Goal: Transaction & Acquisition: Purchase product/service

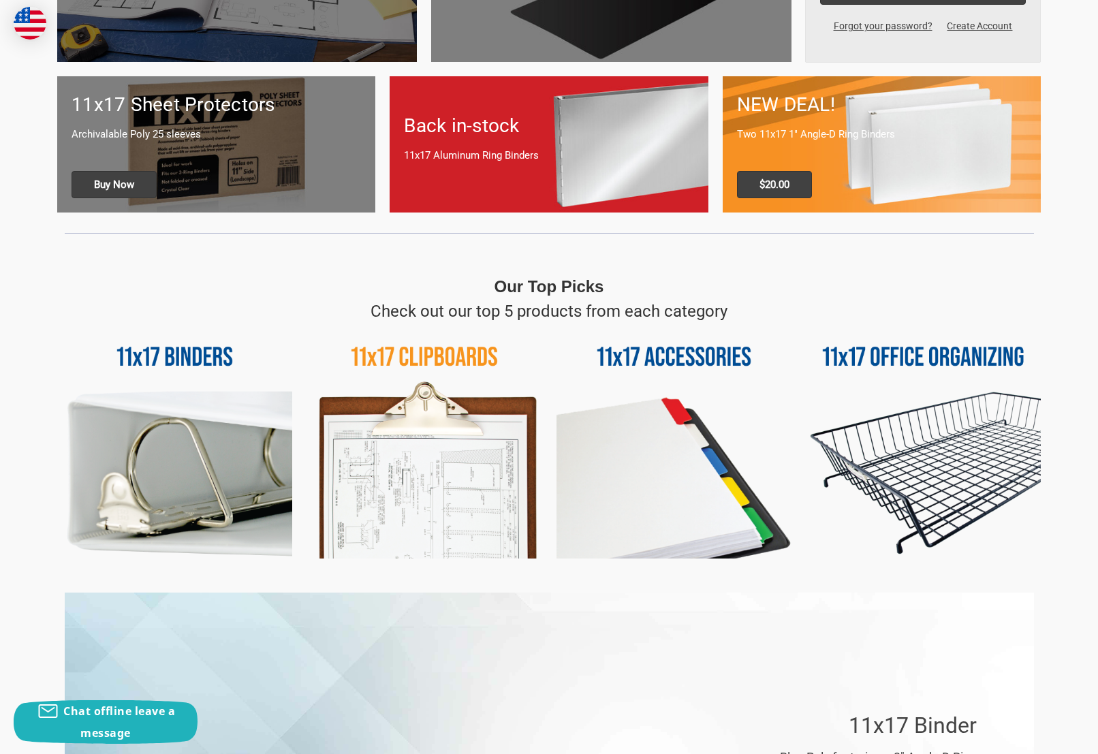
scroll to position [428, 0]
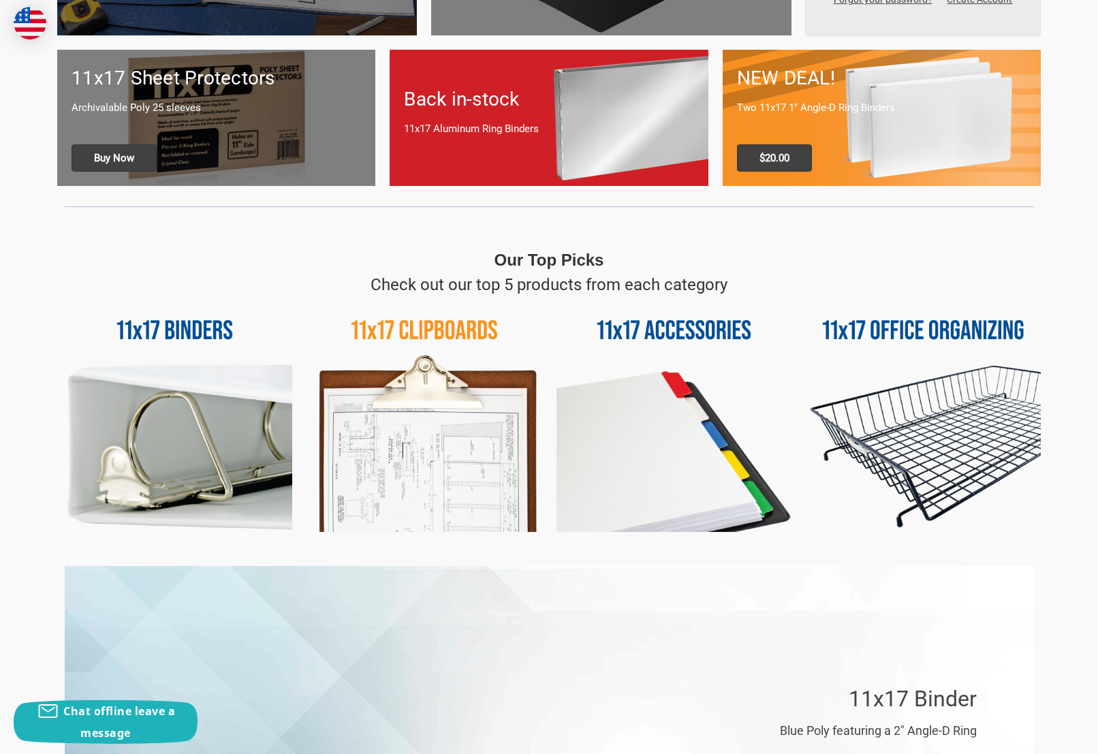
click at [210, 403] on img at bounding box center [174, 414] width 235 height 235
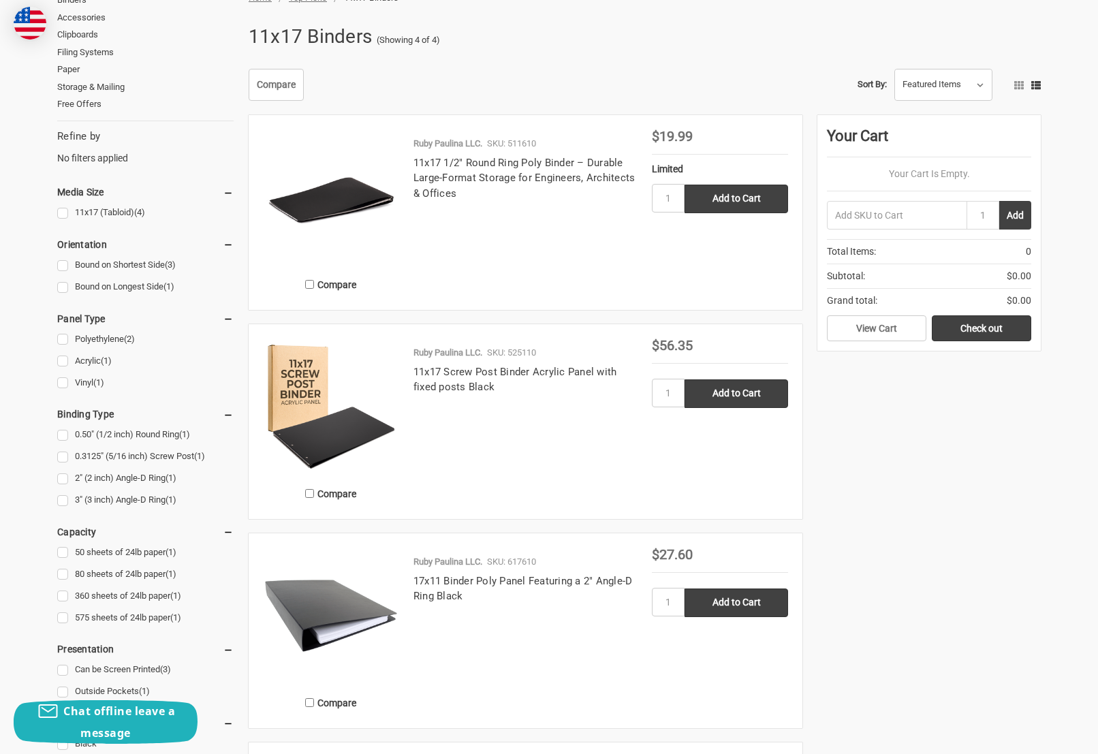
scroll to position [196, 0]
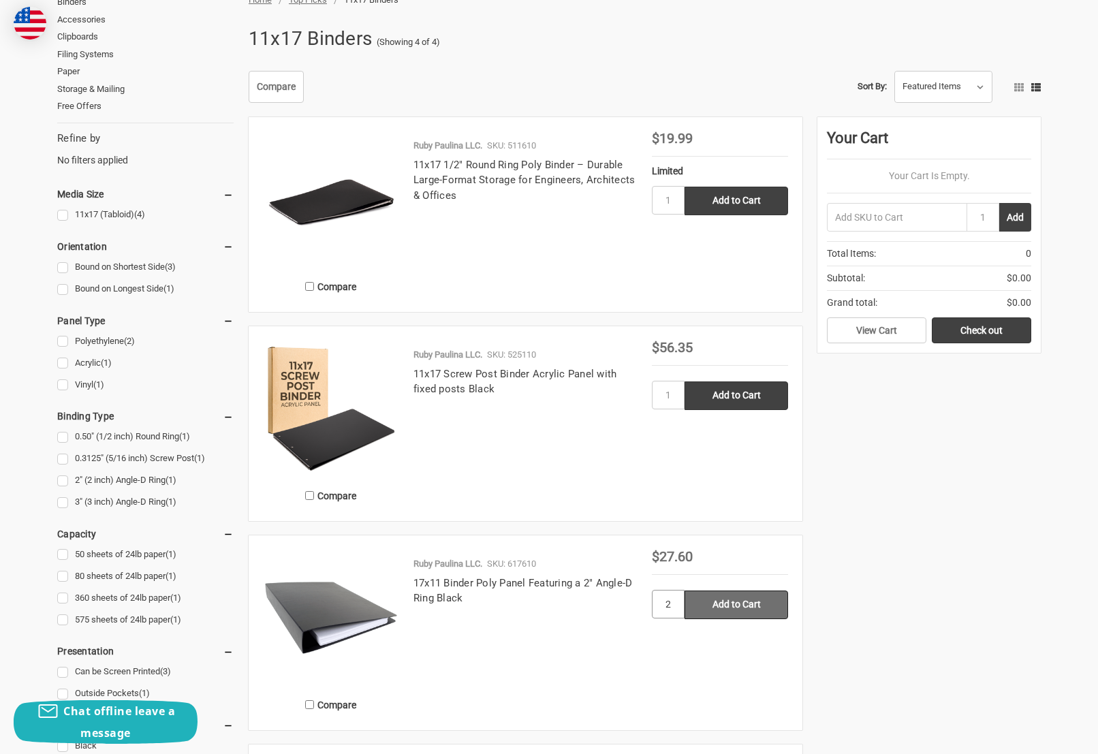
type input "2"
click at [716, 605] on input "Add to Cart" at bounding box center [736, 604] width 104 height 29
type input "Add to Cart"
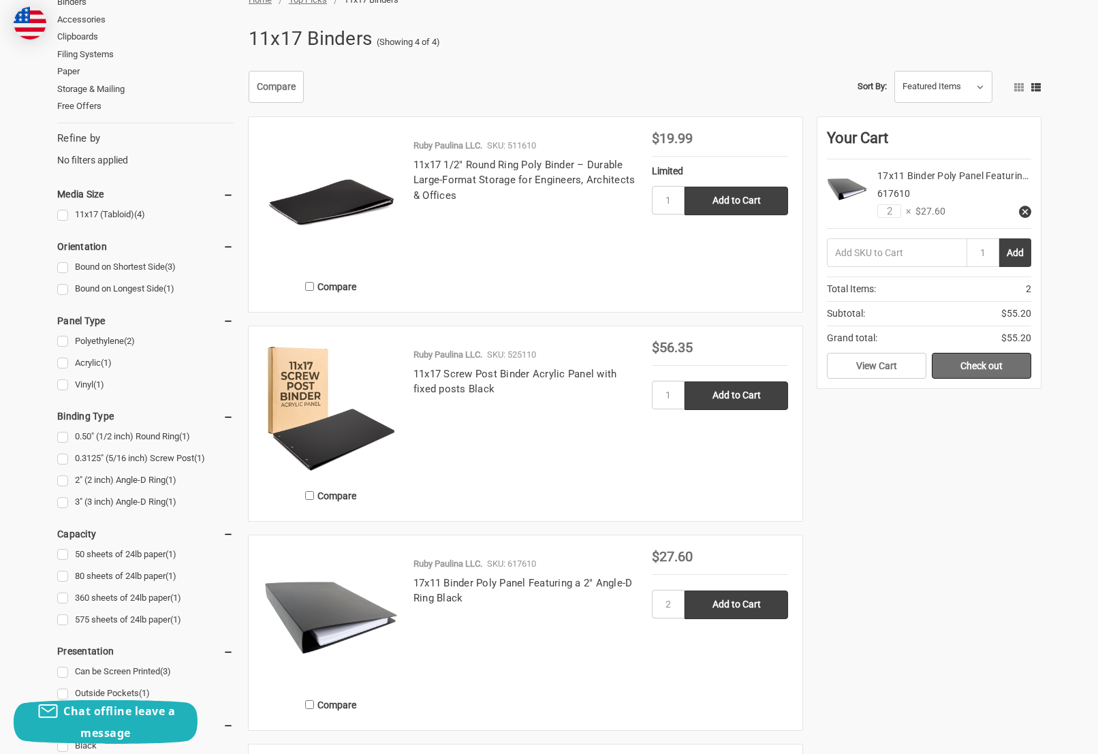
click at [976, 371] on link "Check out" at bounding box center [981, 366] width 99 height 26
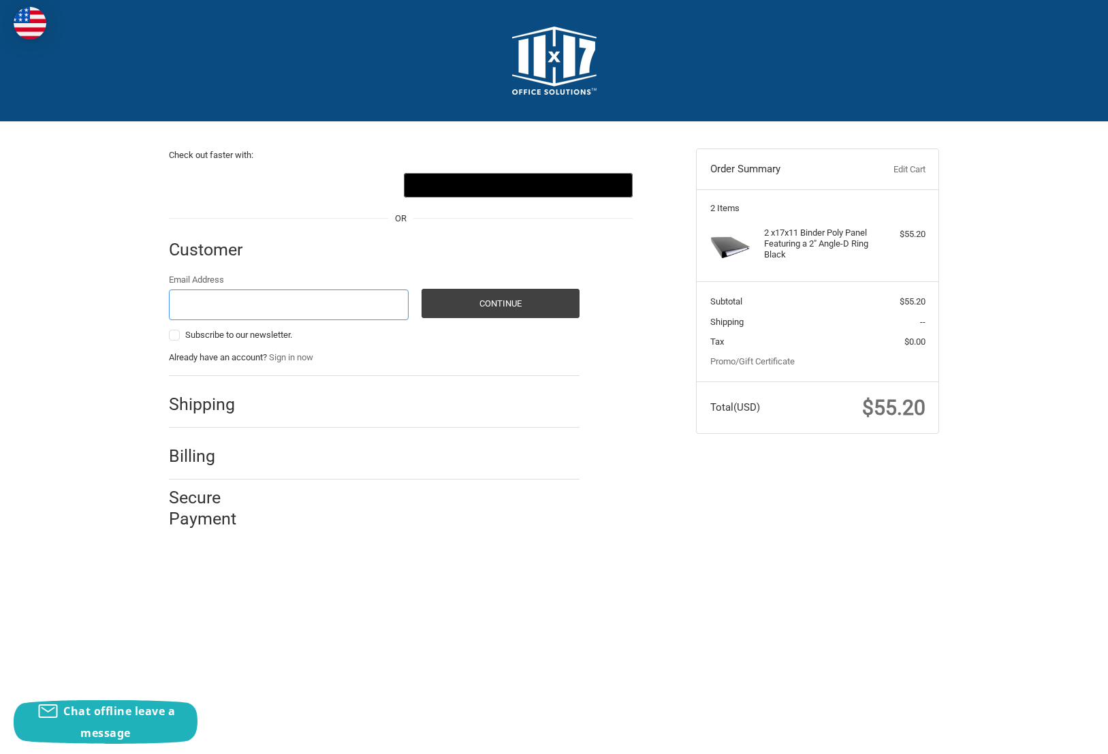
click at [355, 306] on input "Email Address" at bounding box center [289, 304] width 240 height 31
type input "herbicello@gmail.com"
click at [232, 408] on h2 "Shipping" at bounding box center [209, 404] width 80 height 21
click at [510, 306] on button "Continue" at bounding box center [501, 303] width 158 height 29
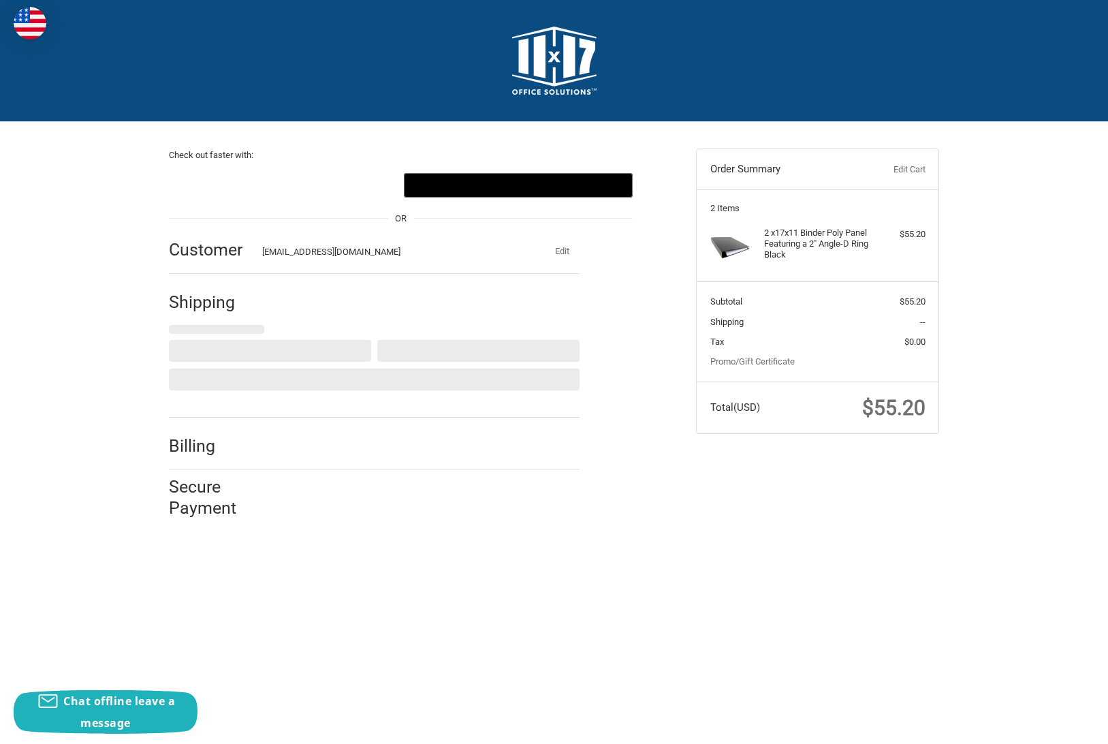
select select "US"
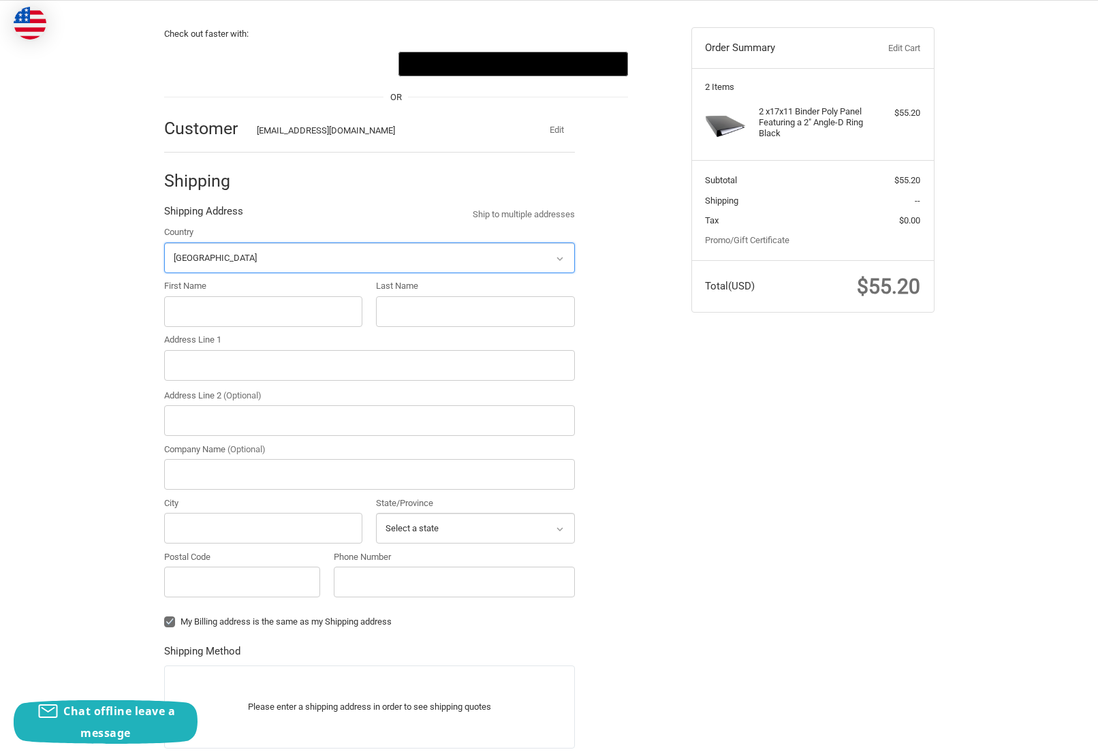
scroll to position [123, 0]
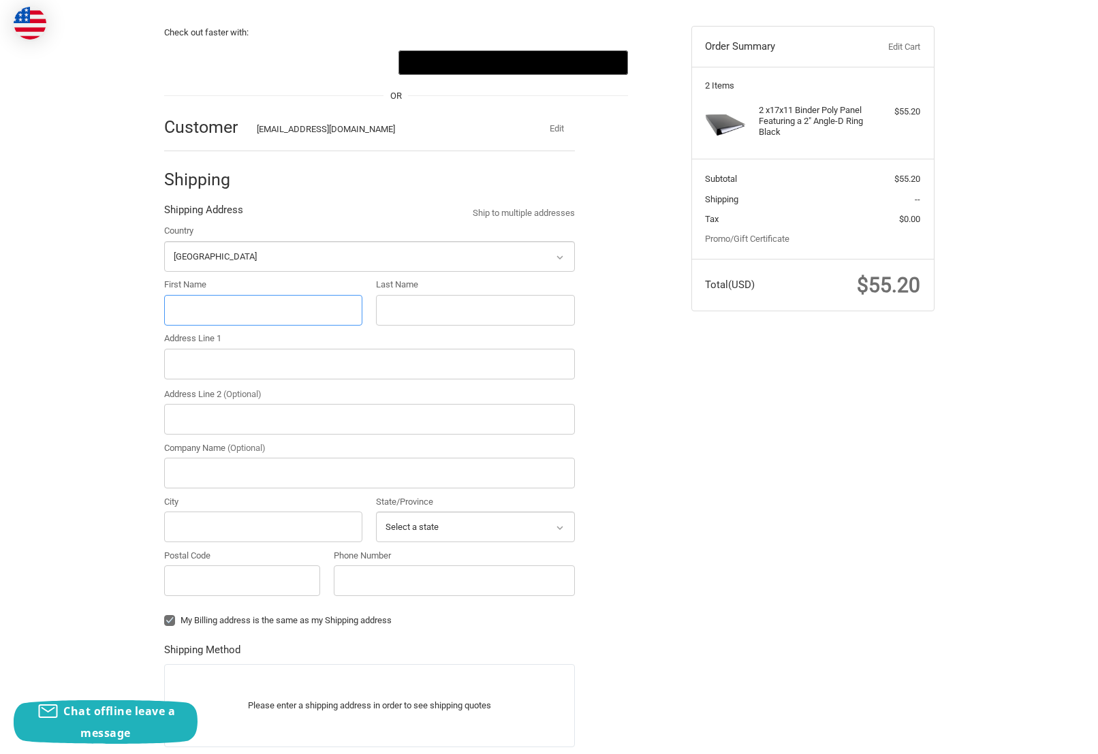
click at [266, 313] on input "First Name" at bounding box center [263, 310] width 199 height 31
type input "Herbert"
type input "Mahelona"
type input "325 Kanoelani St"
type input "Hilo"
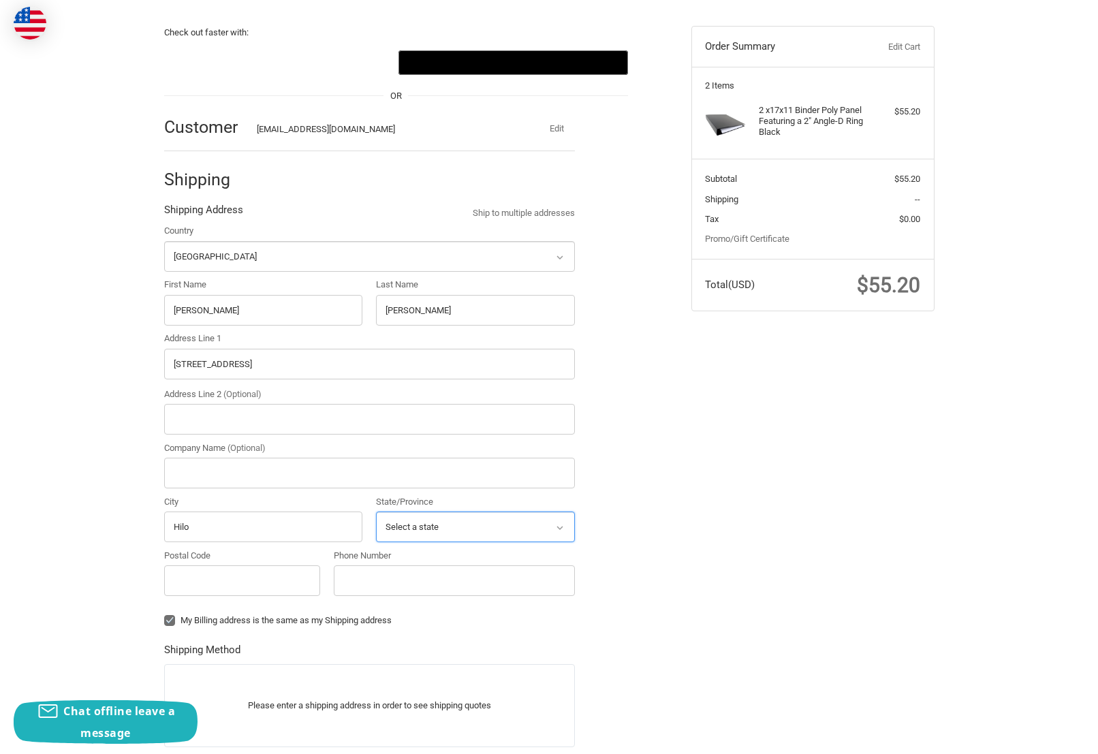
select select "HI"
type input "96720-5424"
type input "8085611870"
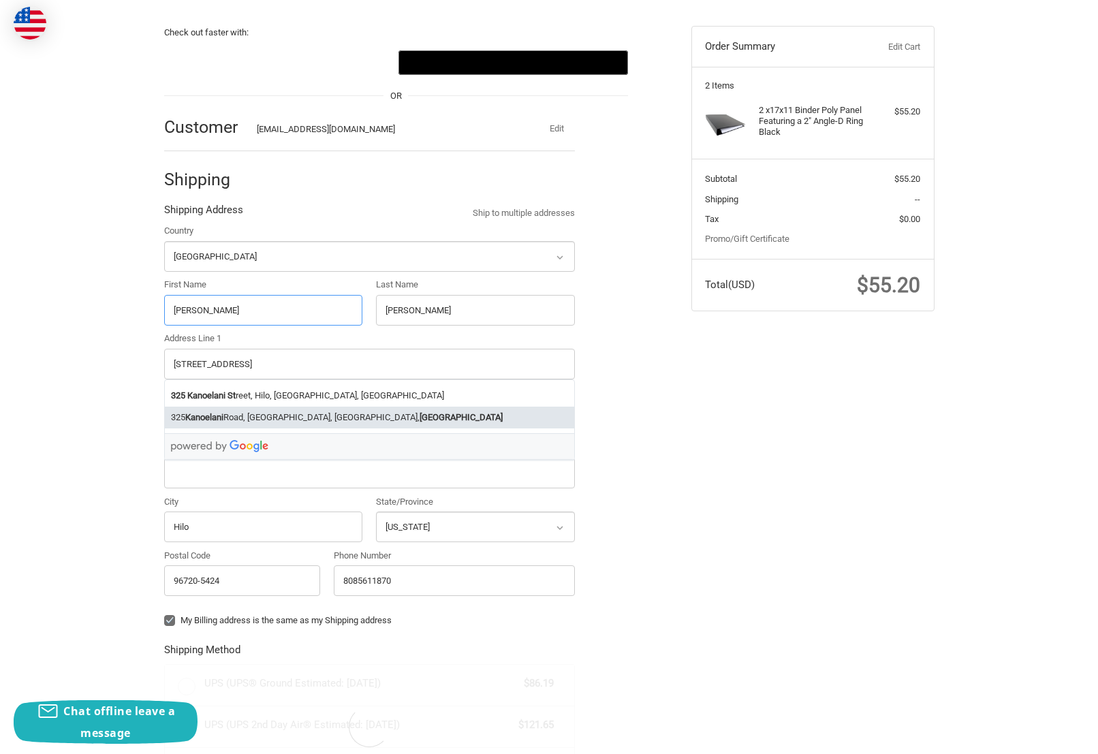
radio input "true"
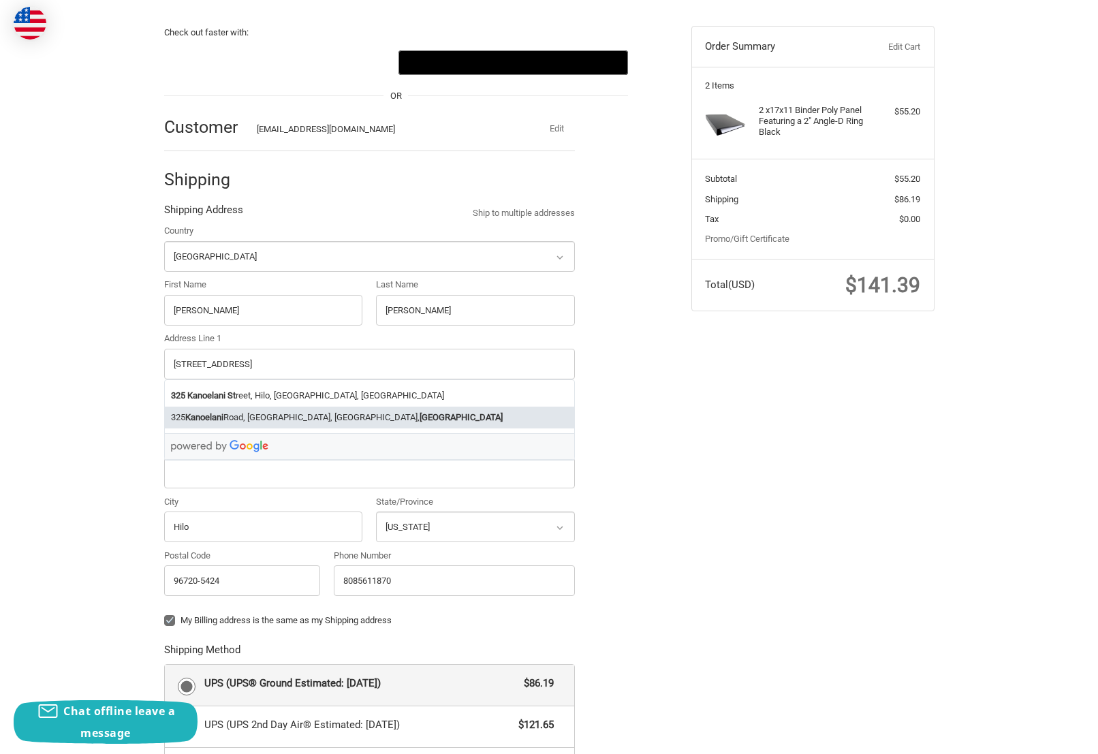
click at [168, 620] on label "My Billing address is the same as my Shipping address" at bounding box center [369, 620] width 411 height 11
click at [165, 614] on input "My Billing address is the same as my Shipping address" at bounding box center [164, 614] width 1 height 1
checkbox input "false"
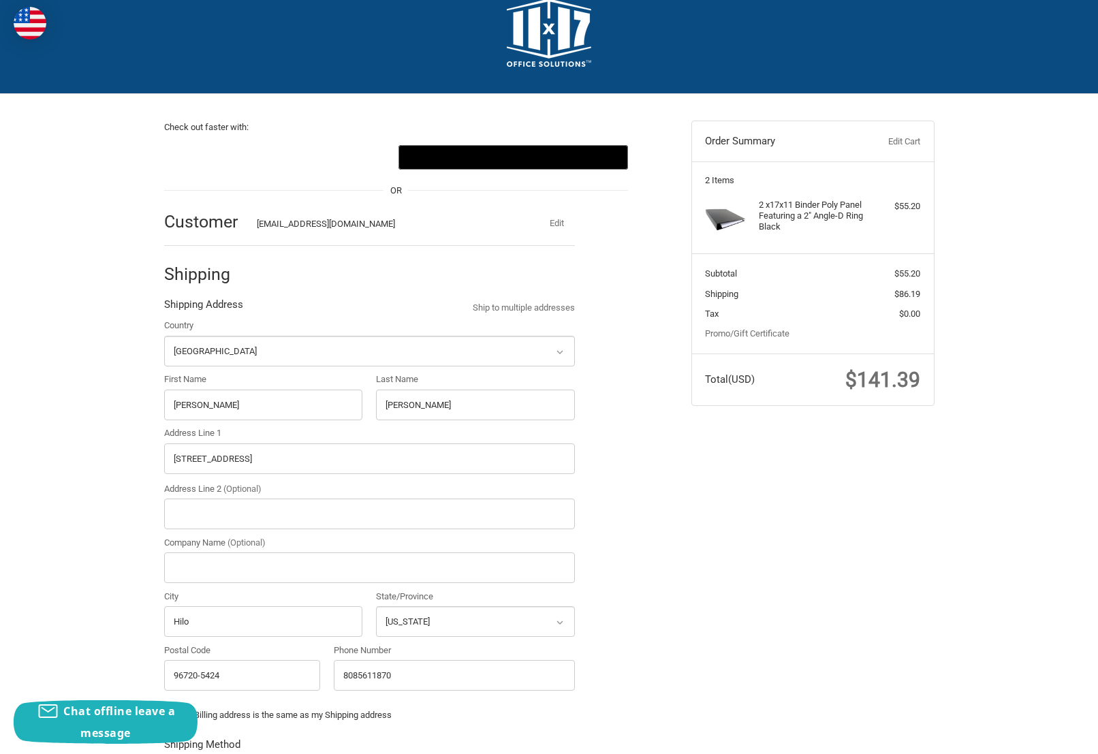
scroll to position [0, 0]
